Goal: Find contact information: Find contact information

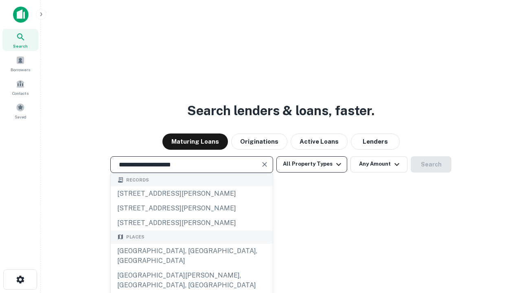
type input "**********"
click at [312, 164] on button "All Property Types" at bounding box center [311, 164] width 71 height 16
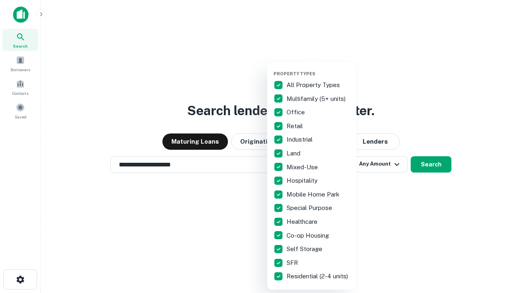
click at [318, 68] on button "button" at bounding box center [317, 68] width 89 height 0
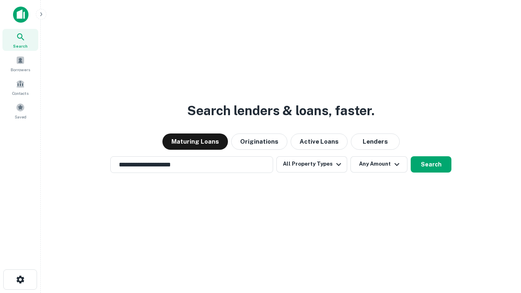
scroll to position [13, 0]
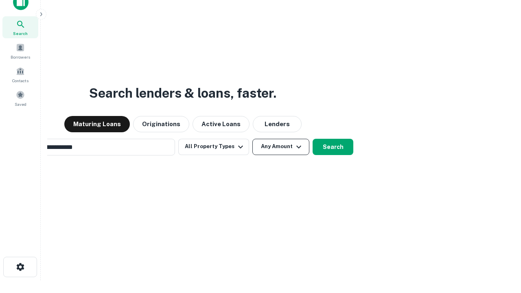
click at [252, 139] on button "Any Amount" at bounding box center [280, 147] width 57 height 16
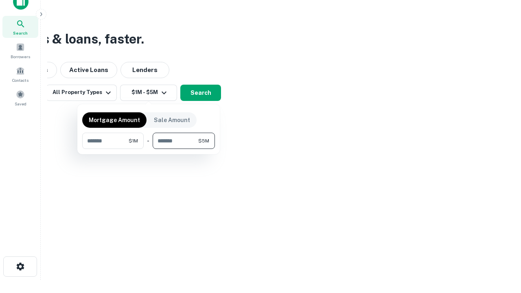
type input "*******"
click at [148, 149] on button "button" at bounding box center [148, 149] width 133 height 0
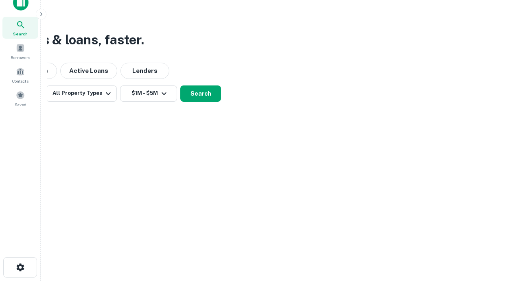
scroll to position [5, 150]
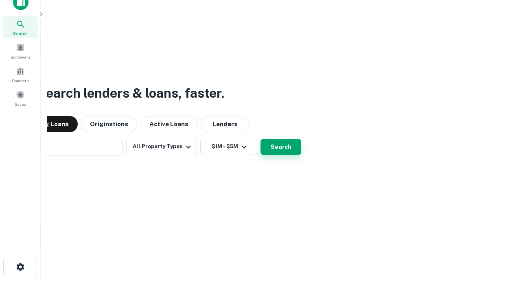
click at [260, 139] on button "Search" at bounding box center [280, 147] width 41 height 16
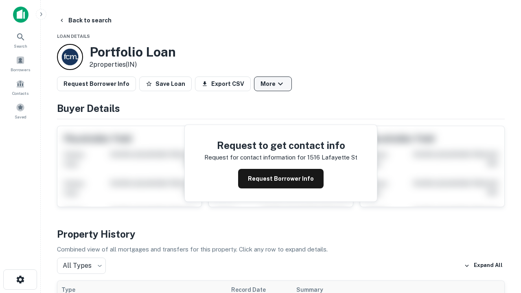
click at [273, 84] on button "More" at bounding box center [273, 83] width 38 height 15
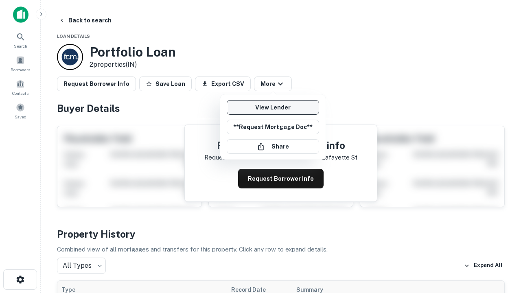
click at [273, 107] on link "View Lender" at bounding box center [273, 107] width 92 height 15
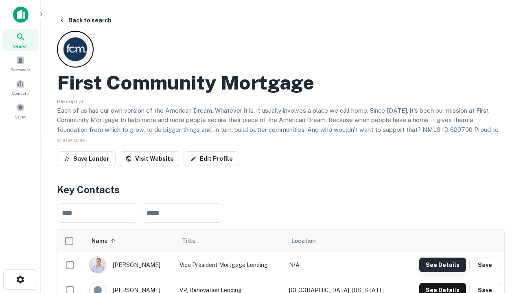
click at [442, 264] on button "See Details" at bounding box center [442, 264] width 47 height 15
click at [20, 279] on icon "button" at bounding box center [20, 280] width 10 height 10
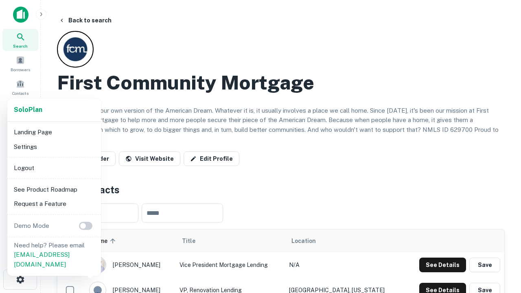
click at [54, 168] on li "Logout" at bounding box center [54, 168] width 87 height 15
